Goal: Task Accomplishment & Management: Manage account settings

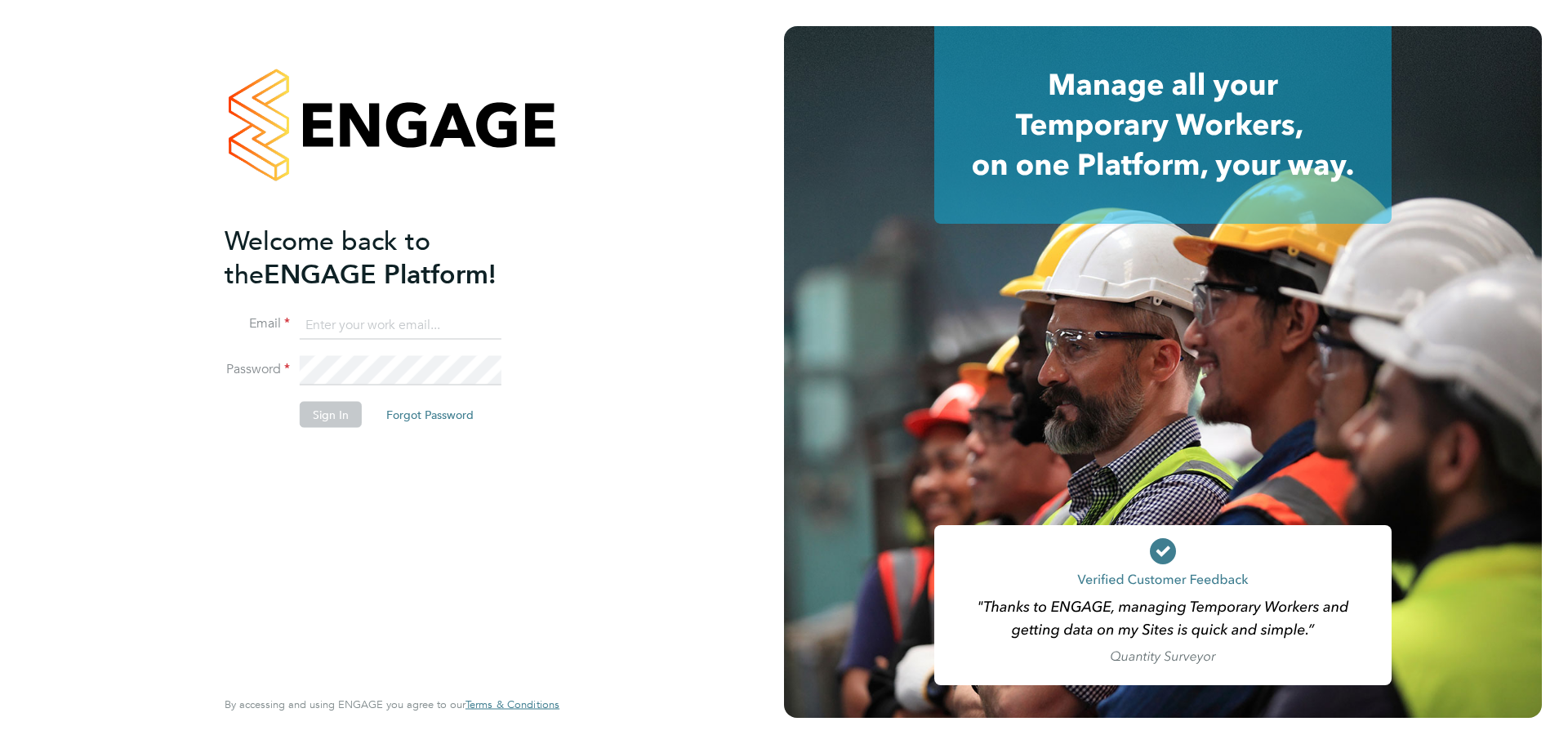
type input "emma@ivyresourcegroup.com"
click at [338, 417] on button "Sign In" at bounding box center [331, 415] width 62 height 26
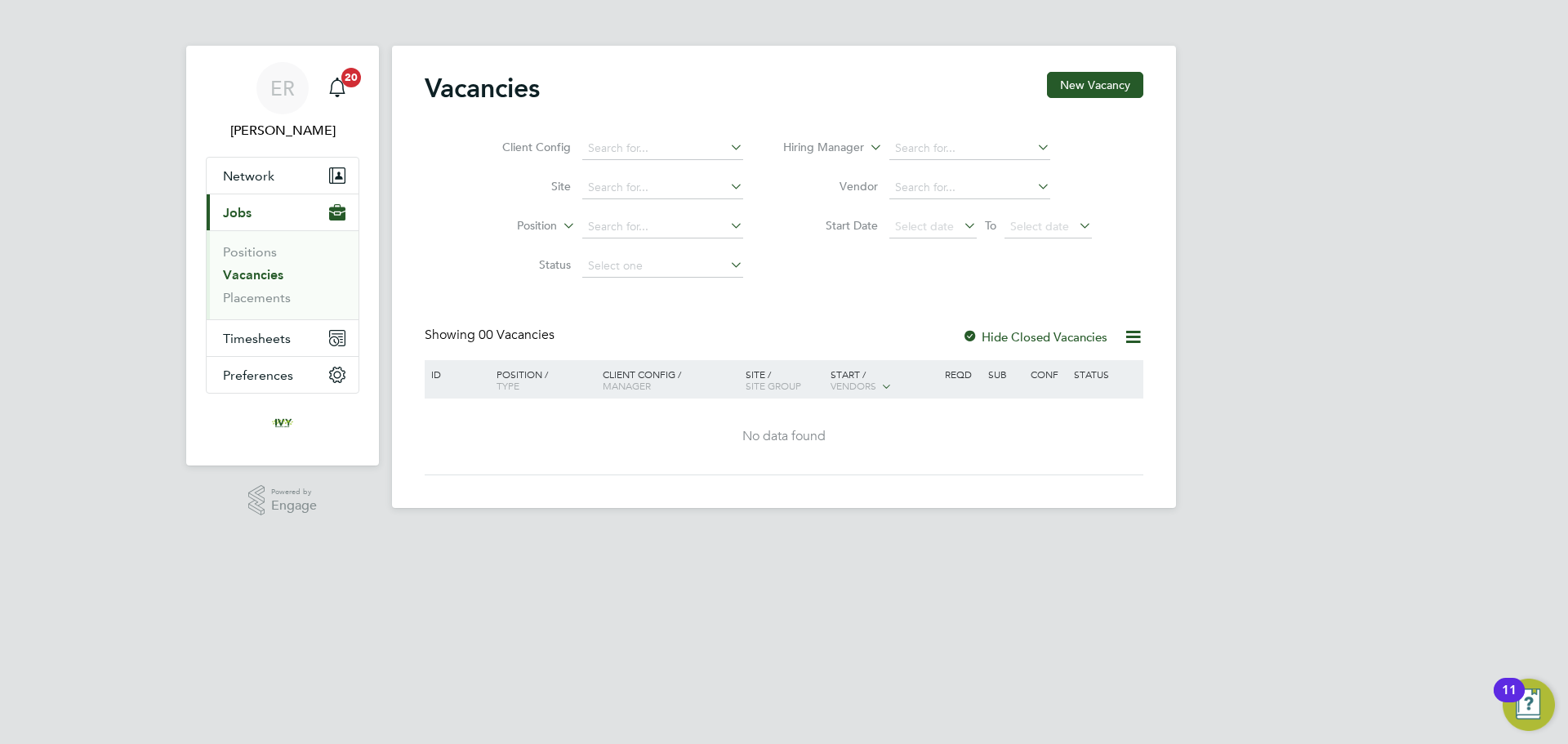
click at [235, 207] on span "Jobs" at bounding box center [237, 212] width 29 height 15
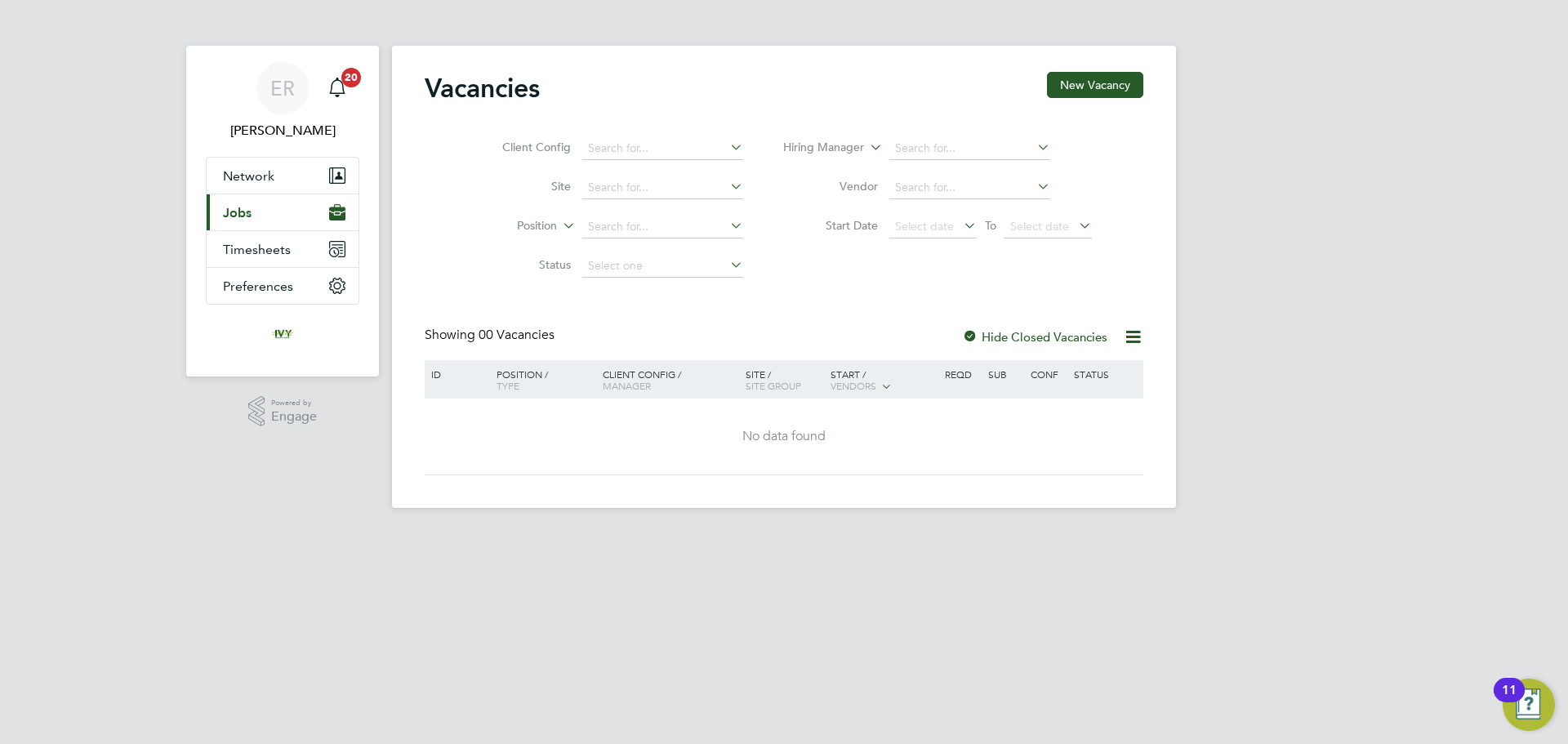
click at [240, 215] on span "Jobs" at bounding box center [237, 212] width 29 height 15
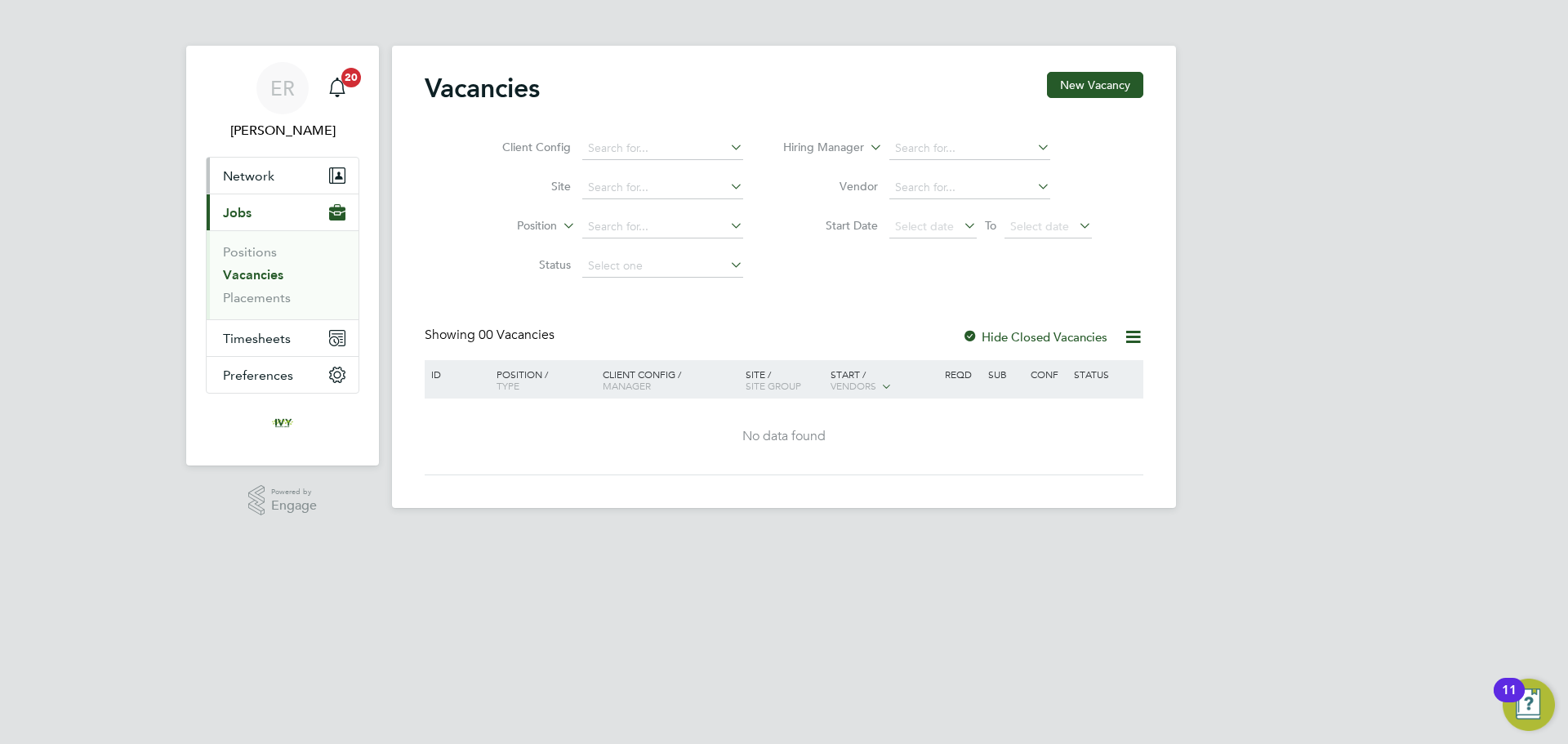
click at [252, 183] on span "Network" at bounding box center [249, 176] width 52 height 15
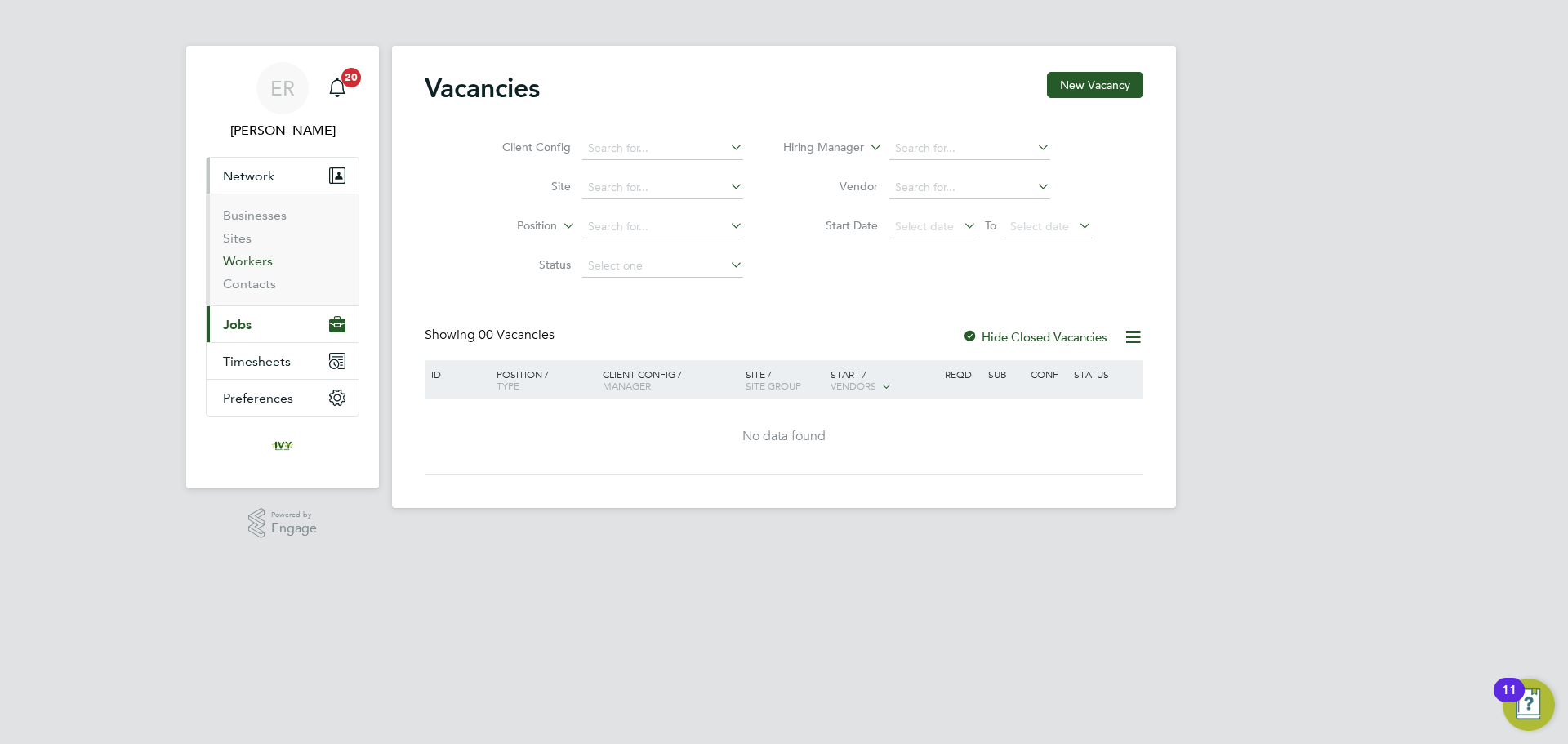
click at [258, 267] on link "Workers" at bounding box center [248, 260] width 50 height 15
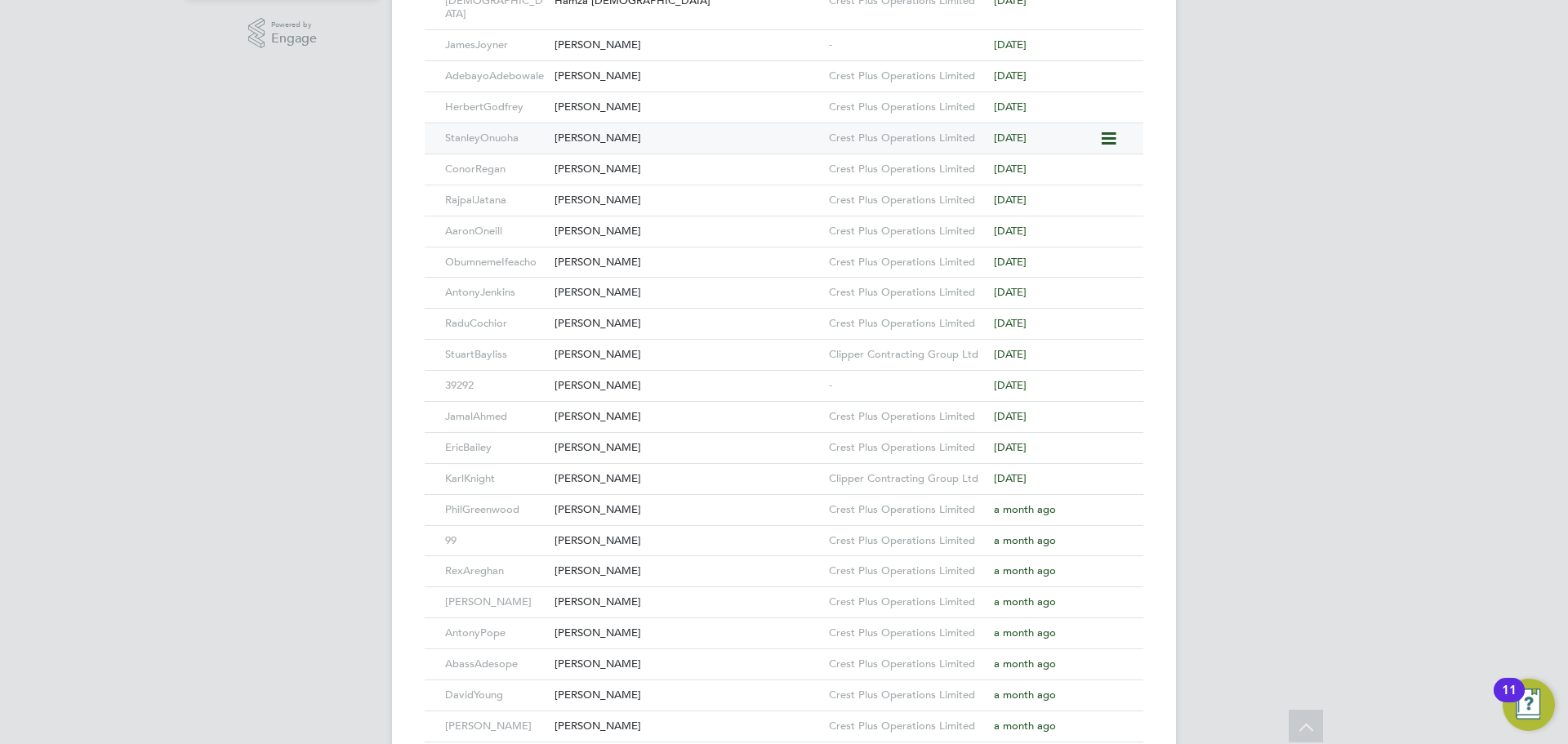
scroll to position [572, 0]
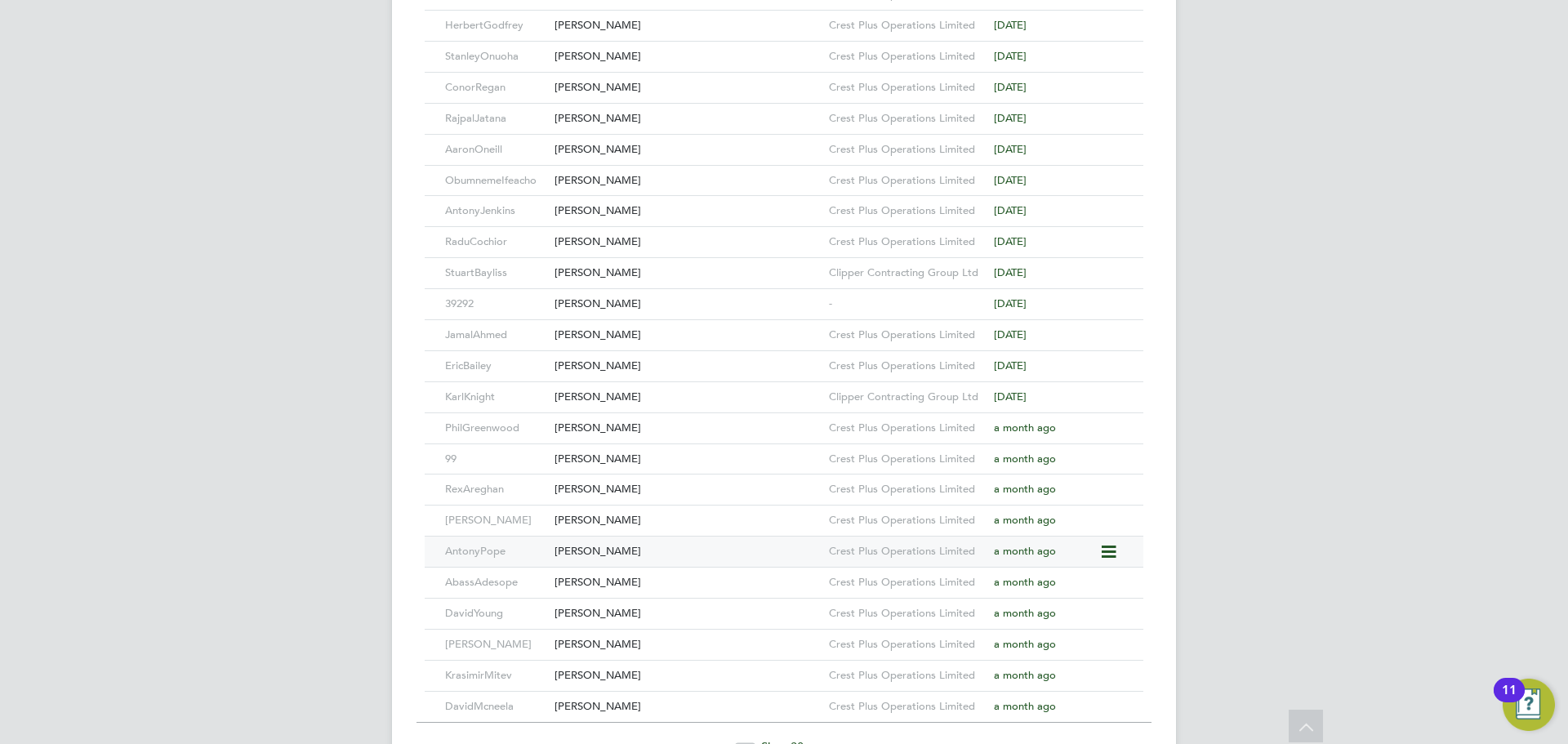
click at [509, 542] on div "AntonyPope" at bounding box center [495, 552] width 110 height 30
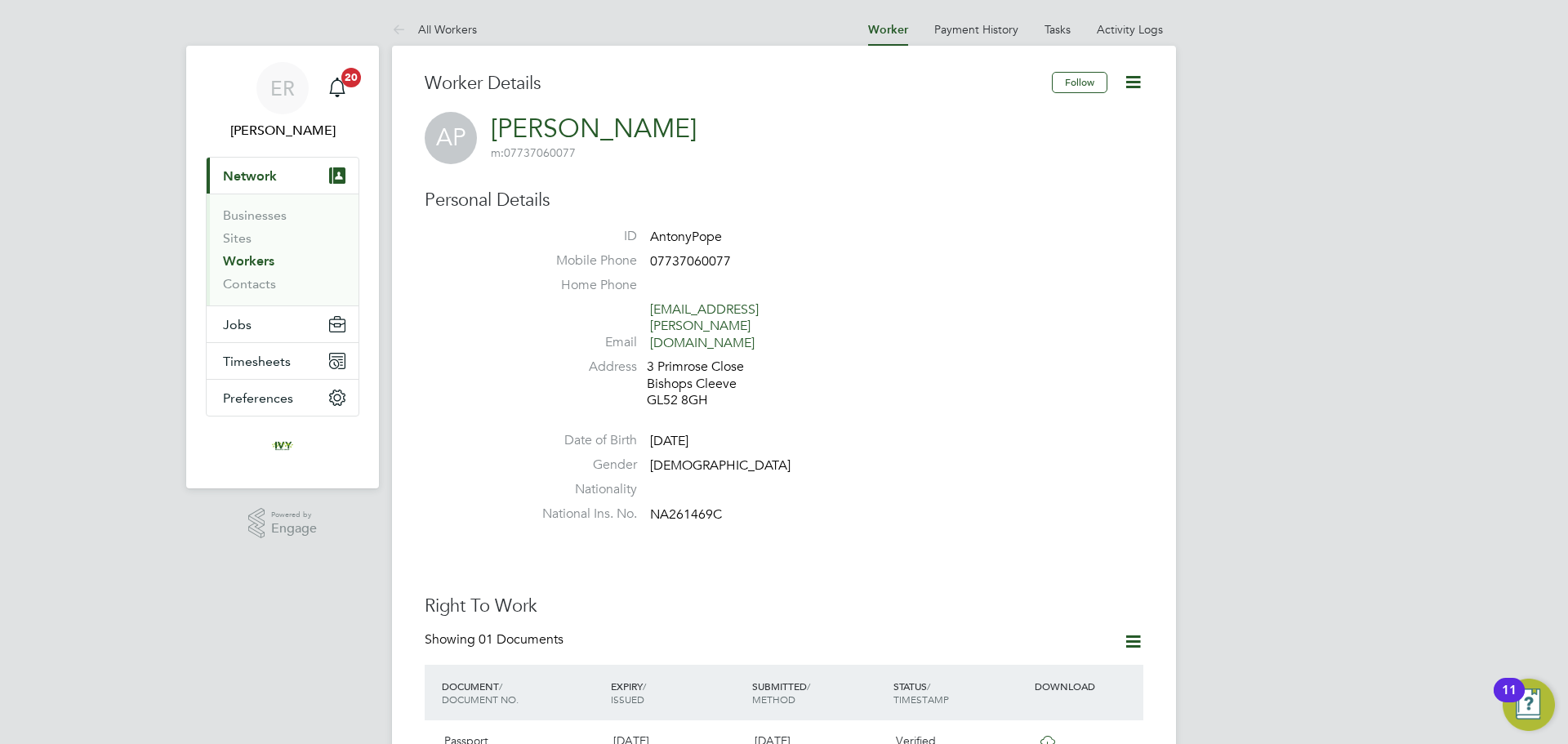
click at [1135, 81] on icon at bounding box center [1133, 82] width 21 height 21
click at [1030, 185] on li "Edit Personal Details e" at bounding box center [1040, 191] width 204 height 23
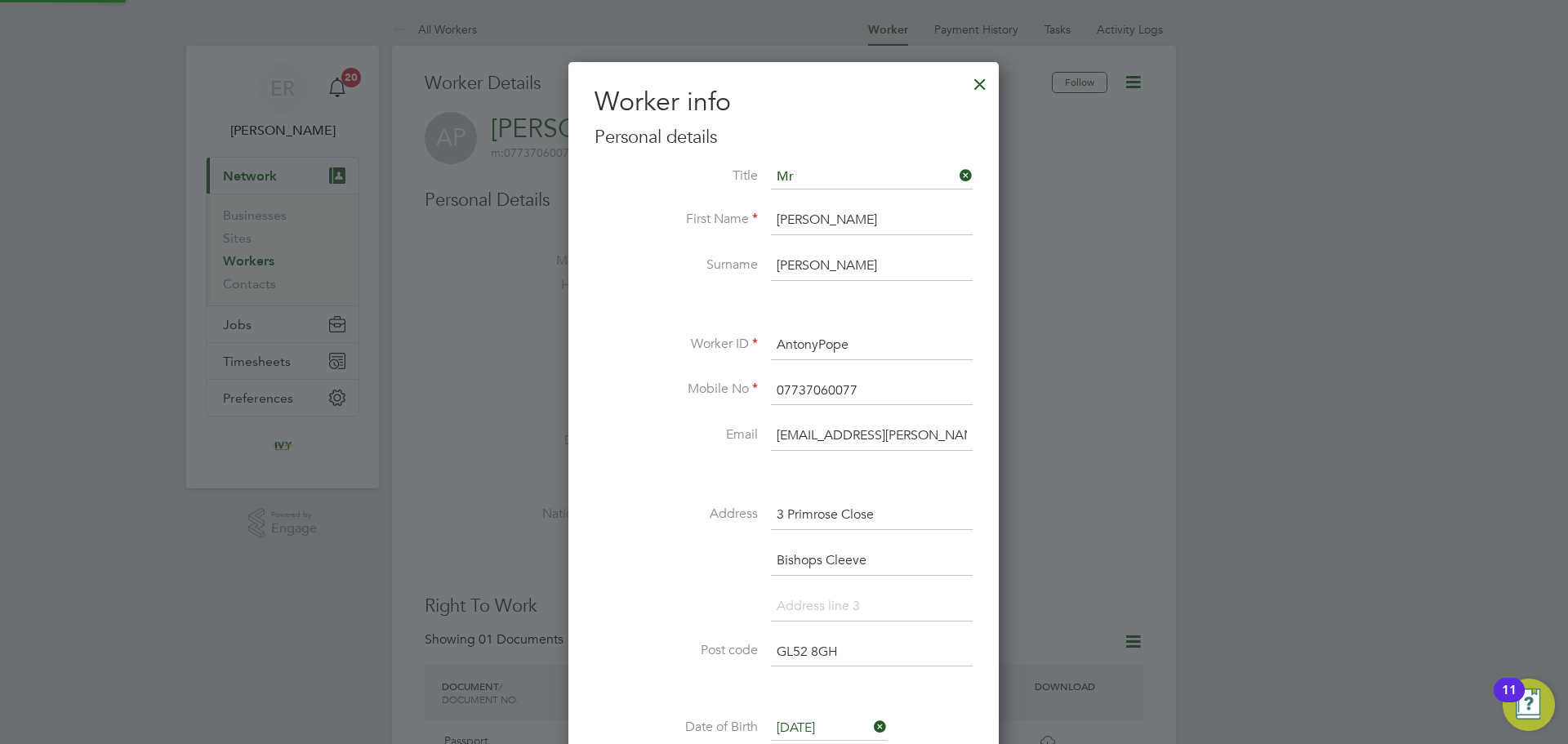
scroll to position [971, 432]
click at [1337, 237] on div at bounding box center [784, 372] width 1568 height 744
click at [980, 88] on div at bounding box center [979, 79] width 29 height 29
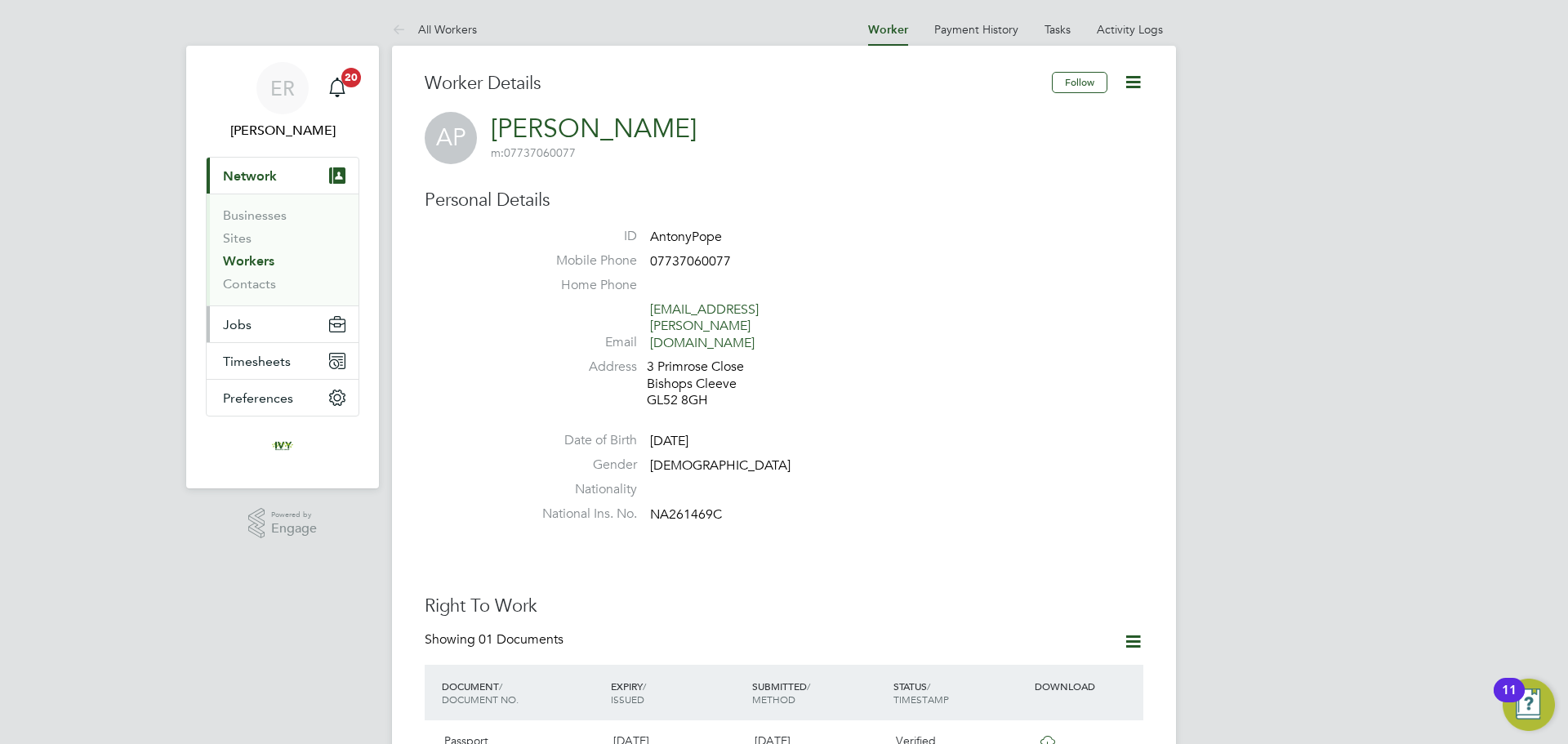
click at [239, 320] on span "Jobs" at bounding box center [237, 324] width 29 height 15
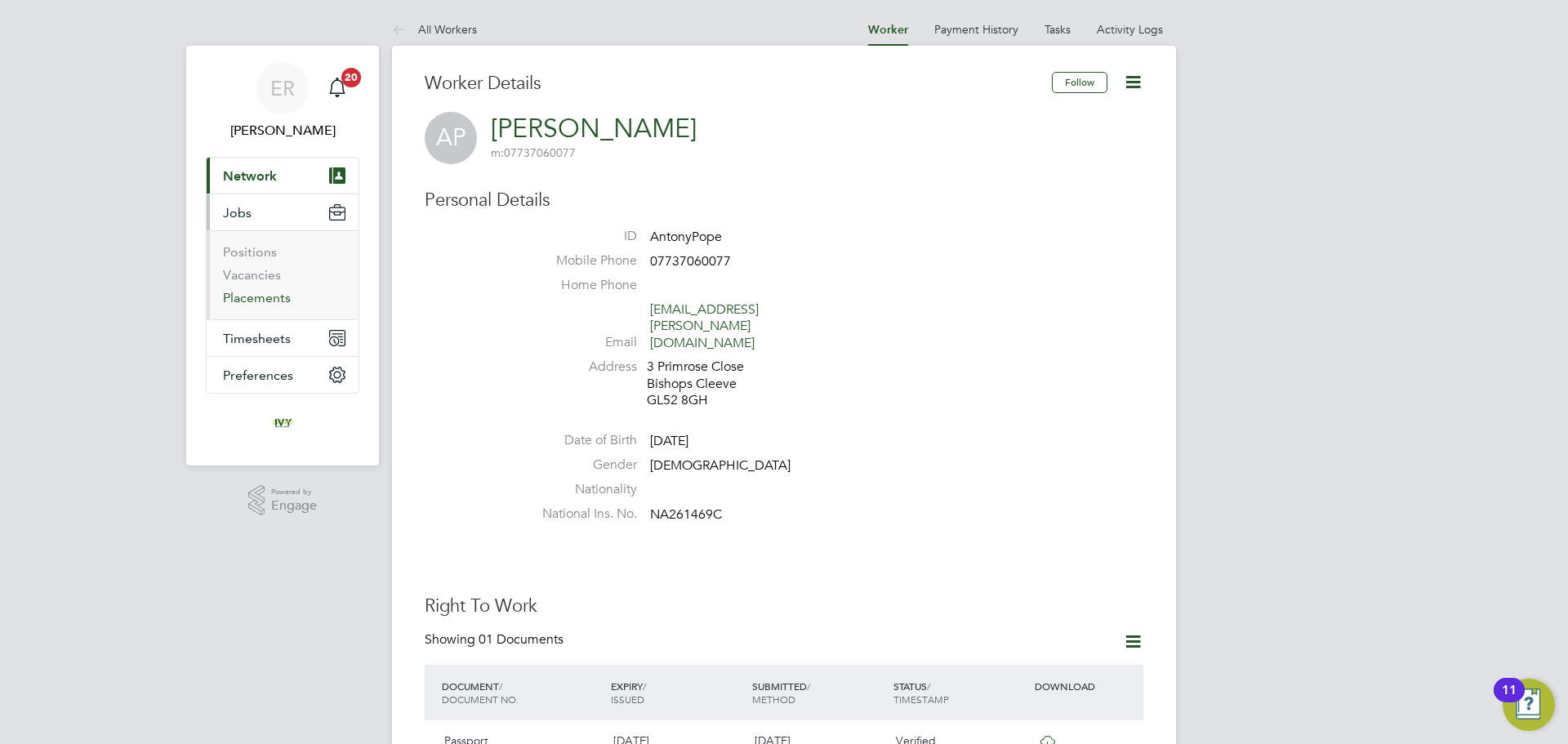
click at [265, 301] on link "Placements" at bounding box center [257, 297] width 68 height 15
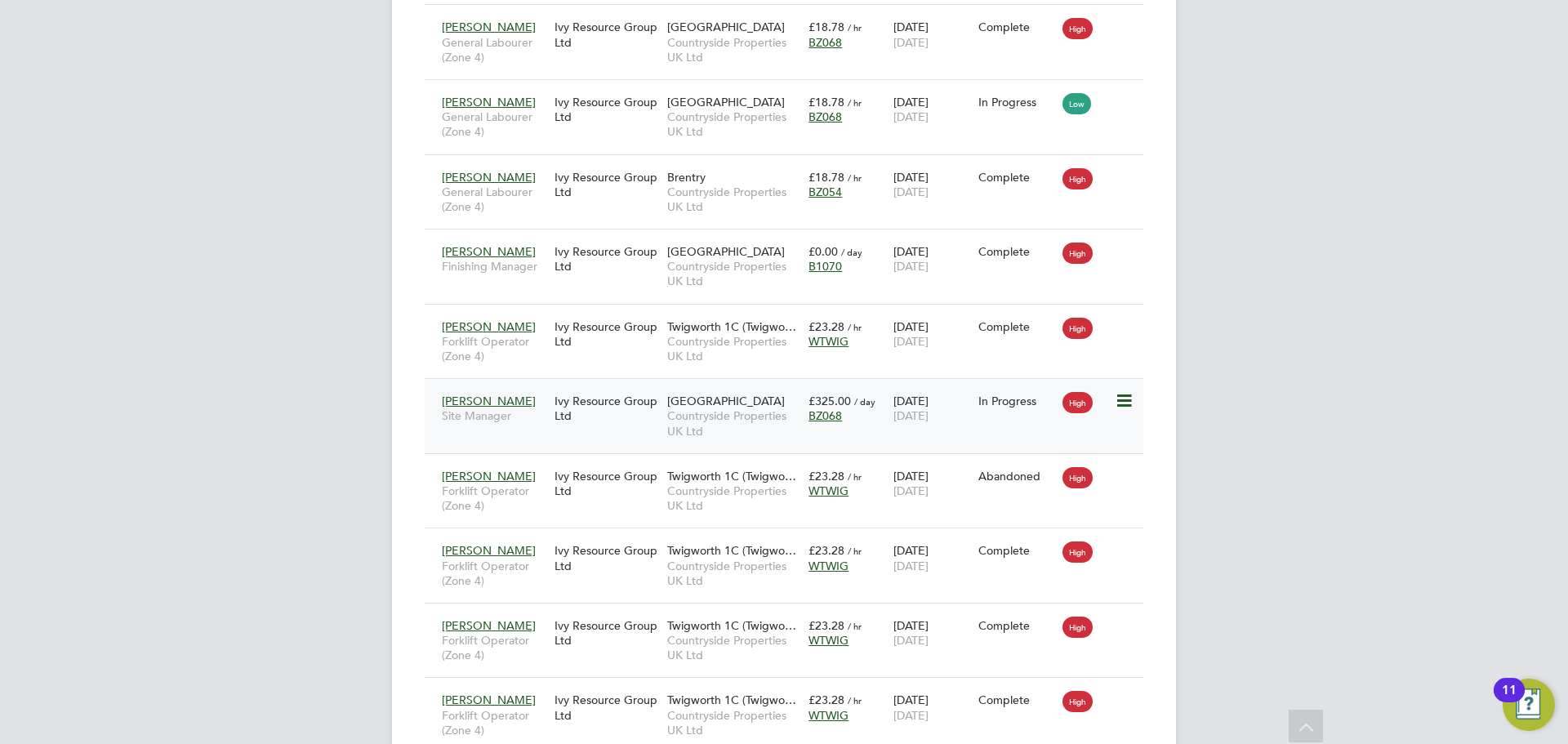
click at [499, 401] on span "Antony Pope" at bounding box center [488, 401] width 94 height 14
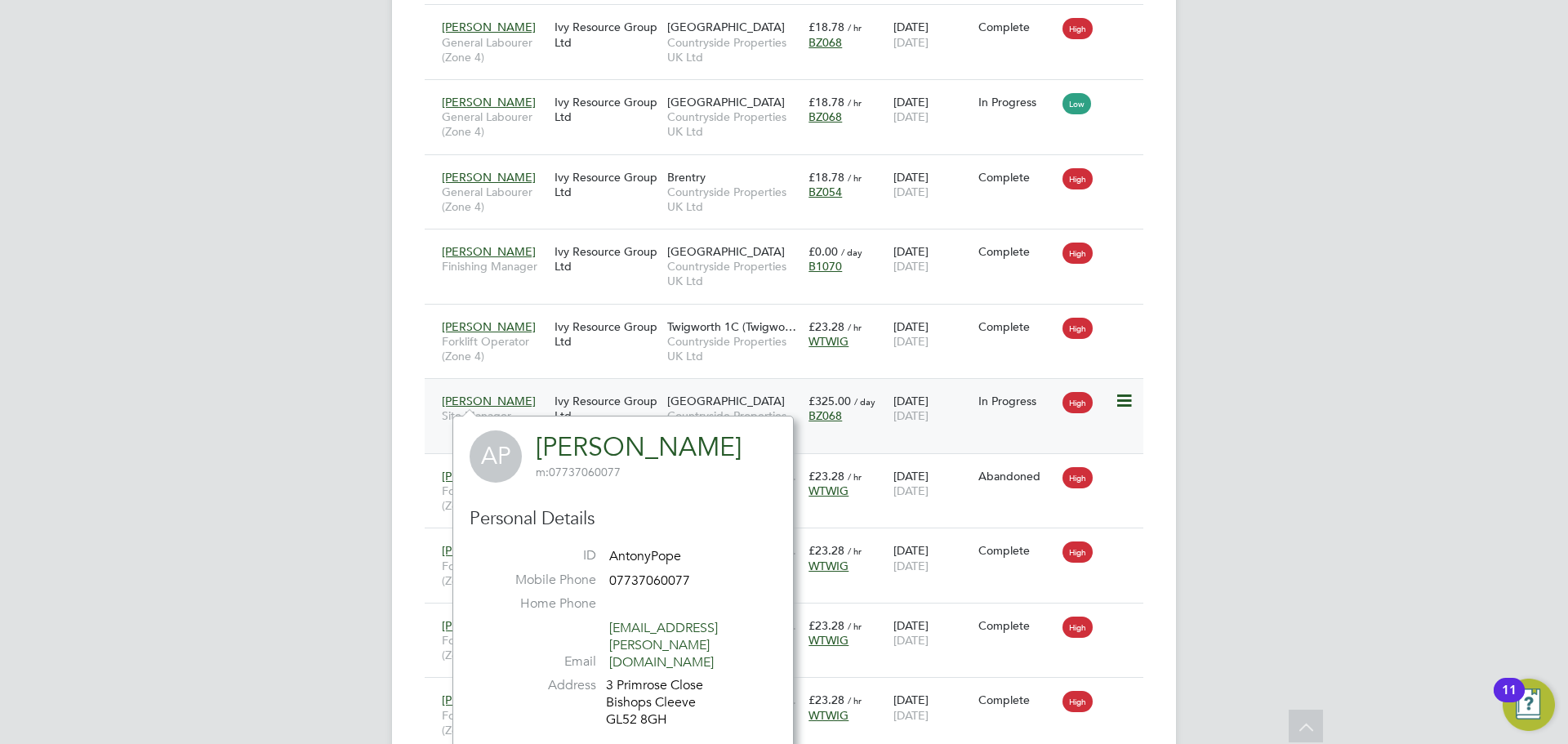
click at [614, 413] on div "Ivy Resource Group Ltd" at bounding box center [607, 408] width 112 height 45
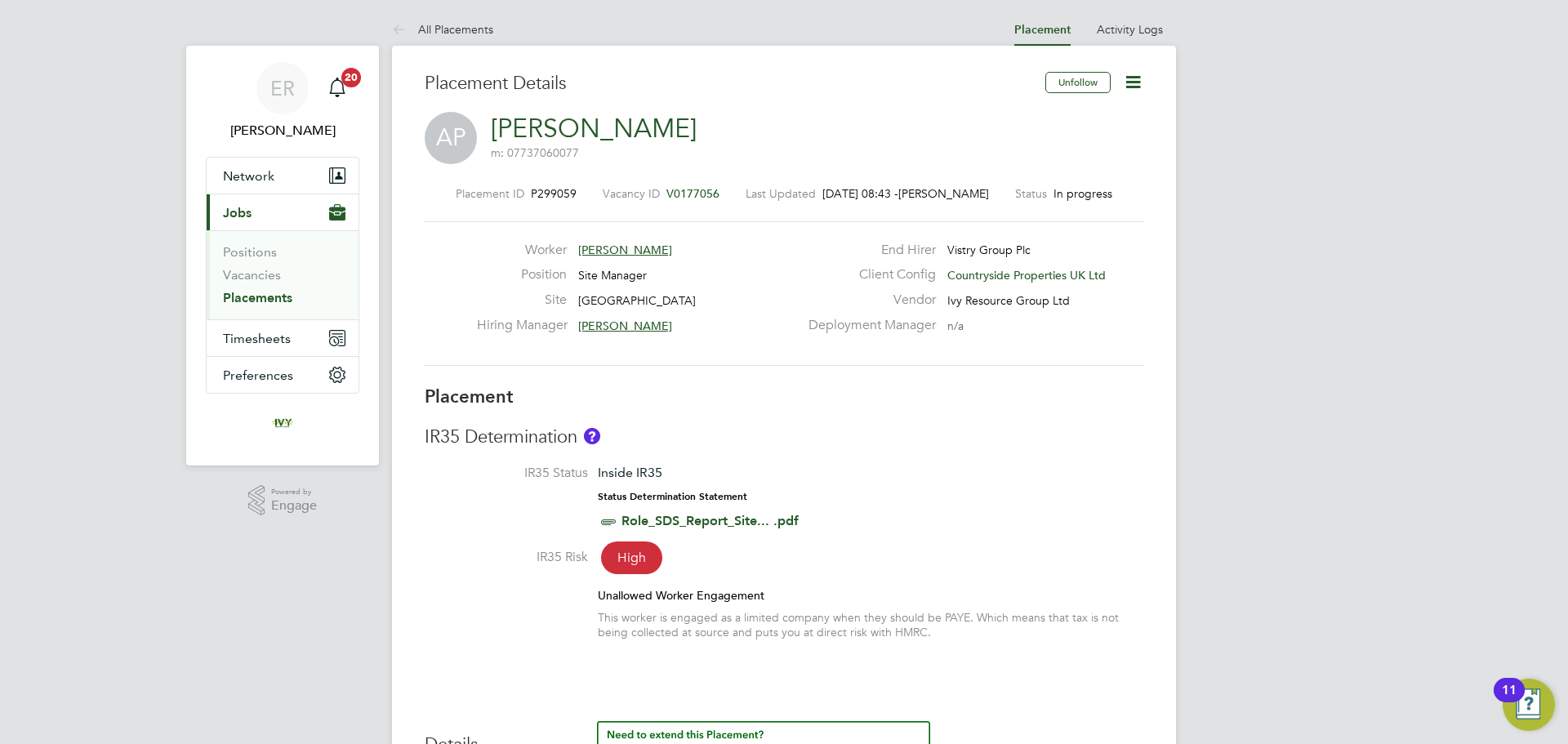
click at [1139, 83] on icon at bounding box center [1133, 82] width 21 height 21
click at [1082, 139] on li "Timesheet Settings" at bounding box center [1080, 144] width 120 height 23
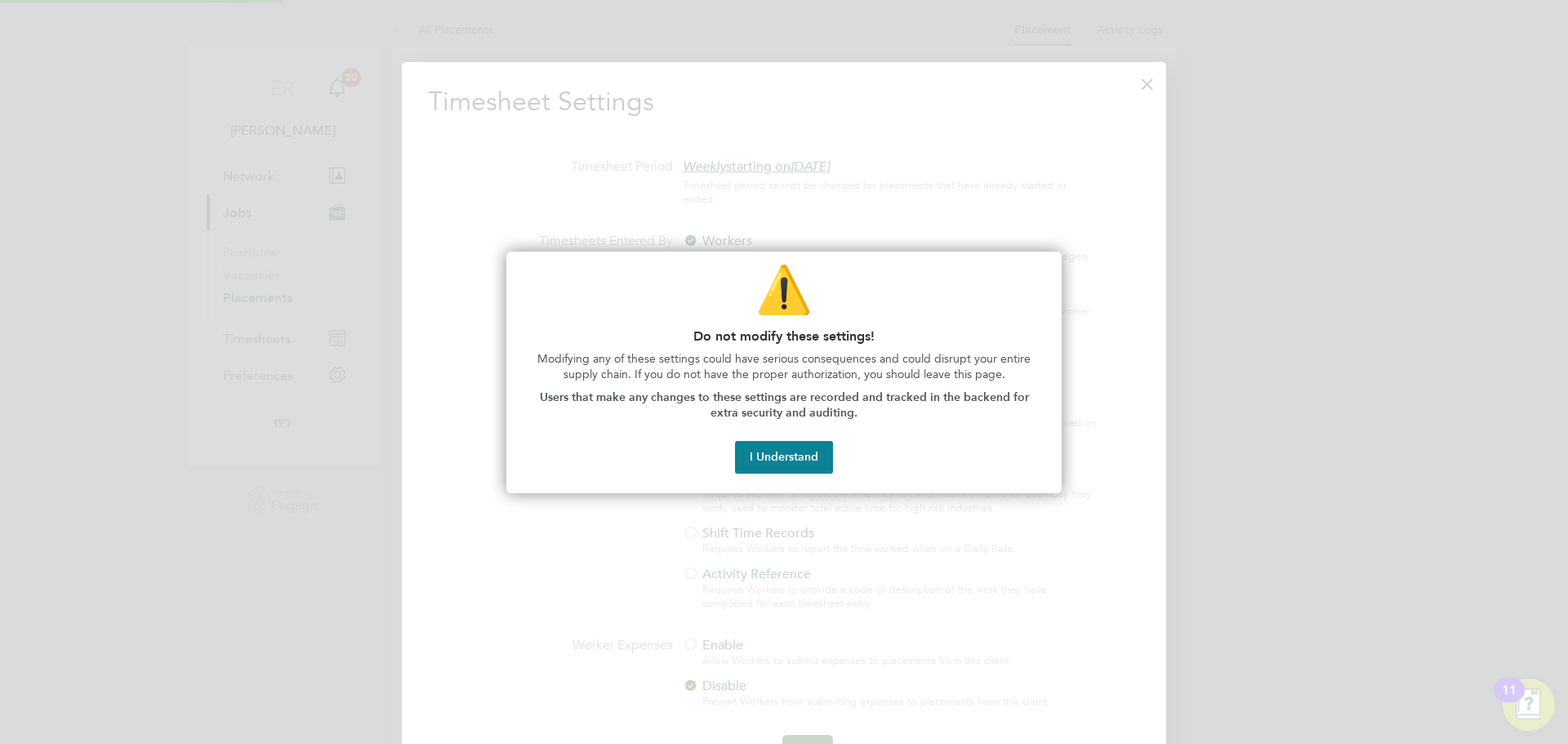
scroll to position [8, 8]
click at [788, 475] on div "⚠️ Do not modify these settings! Modifying any of these settings could have ser…" at bounding box center [784, 372] width 556 height 242
click at [788, 467] on button "I Understand" at bounding box center [784, 457] width 98 height 33
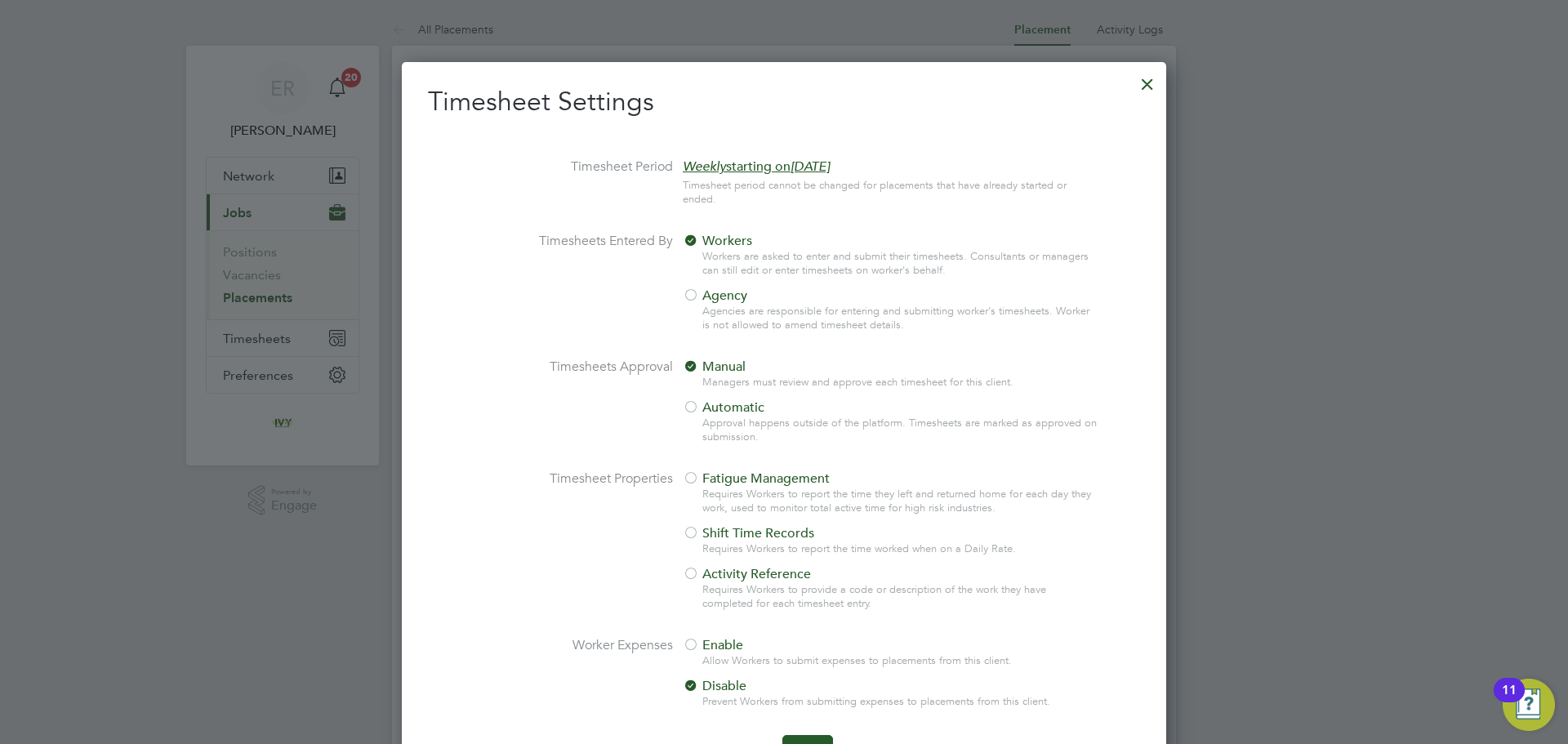
click at [688, 296] on div at bounding box center [691, 296] width 16 height 16
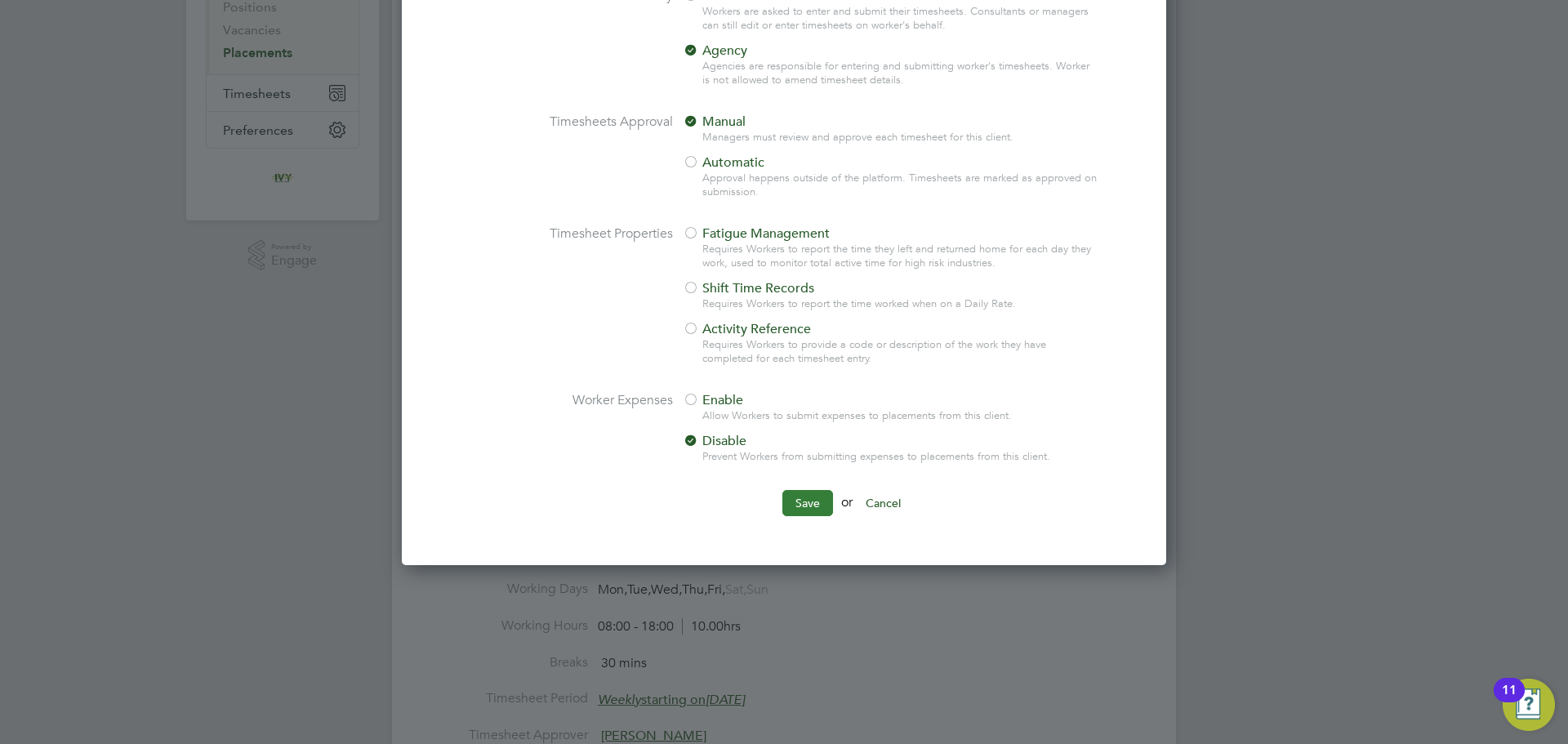
click at [802, 504] on button "Save" at bounding box center [807, 502] width 51 height 26
